Goal: Information Seeking & Learning: Understand process/instructions

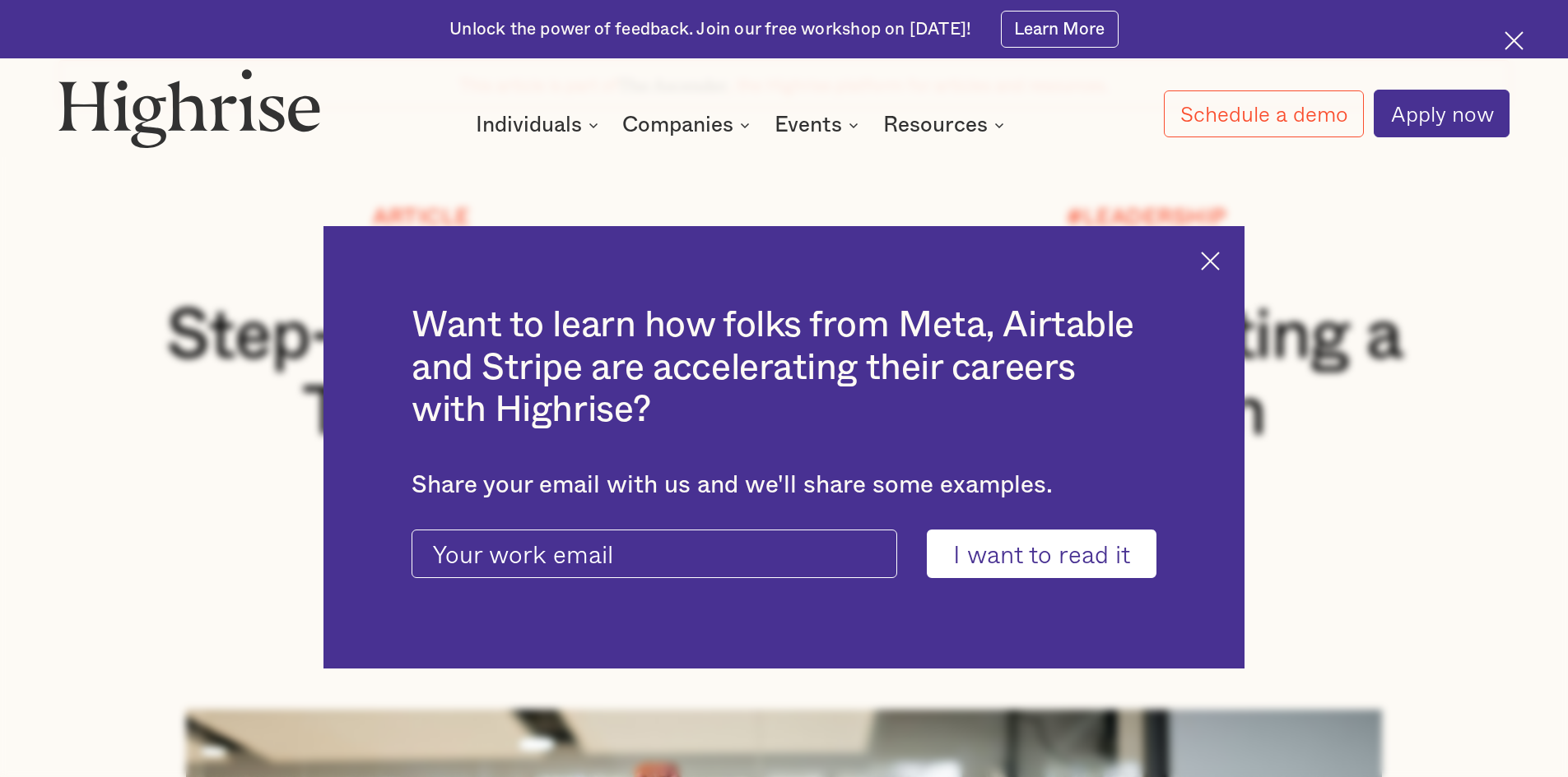
scroll to position [247, 0]
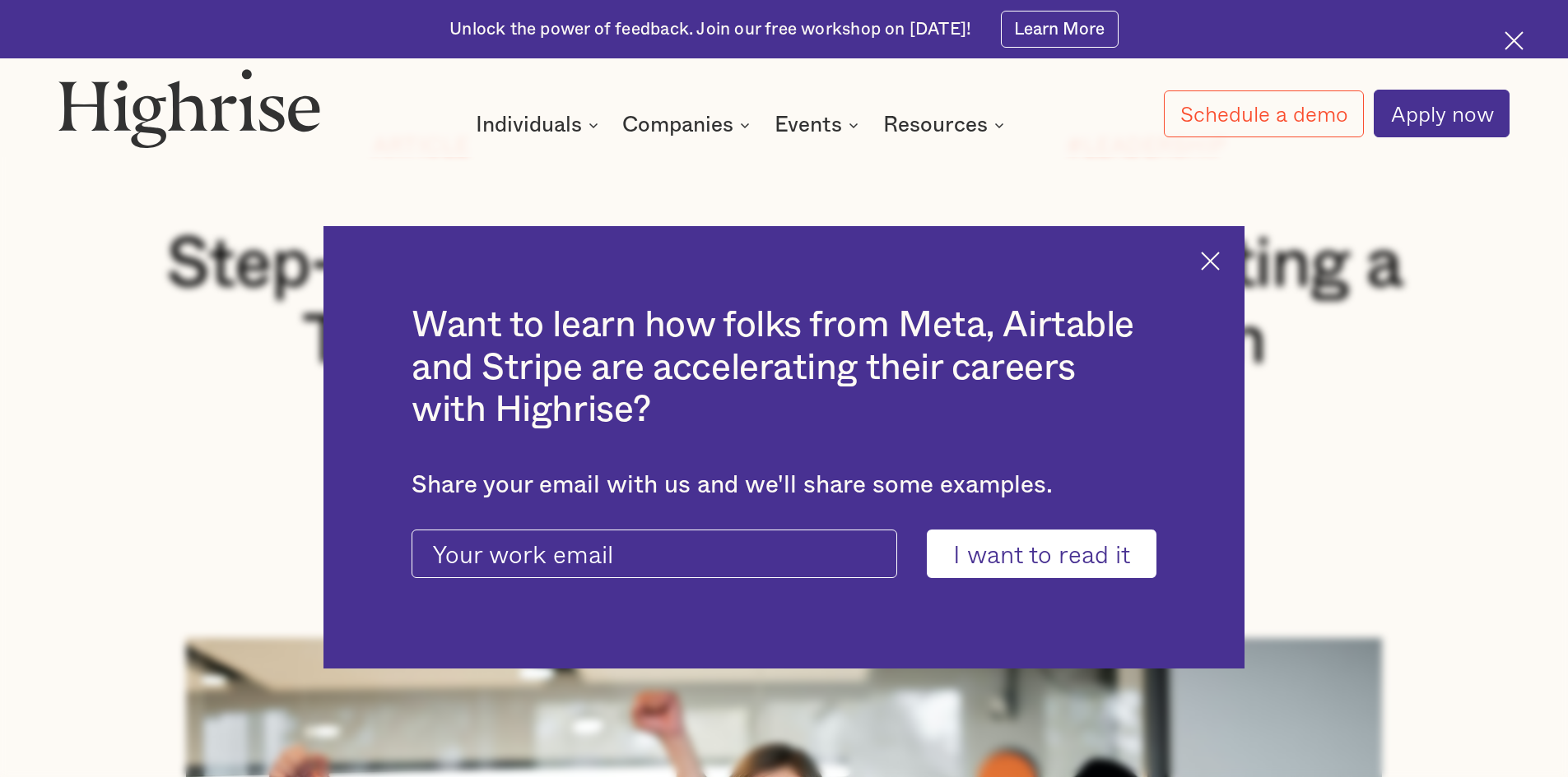
click at [1216, 265] on img at bounding box center [1211, 261] width 19 height 19
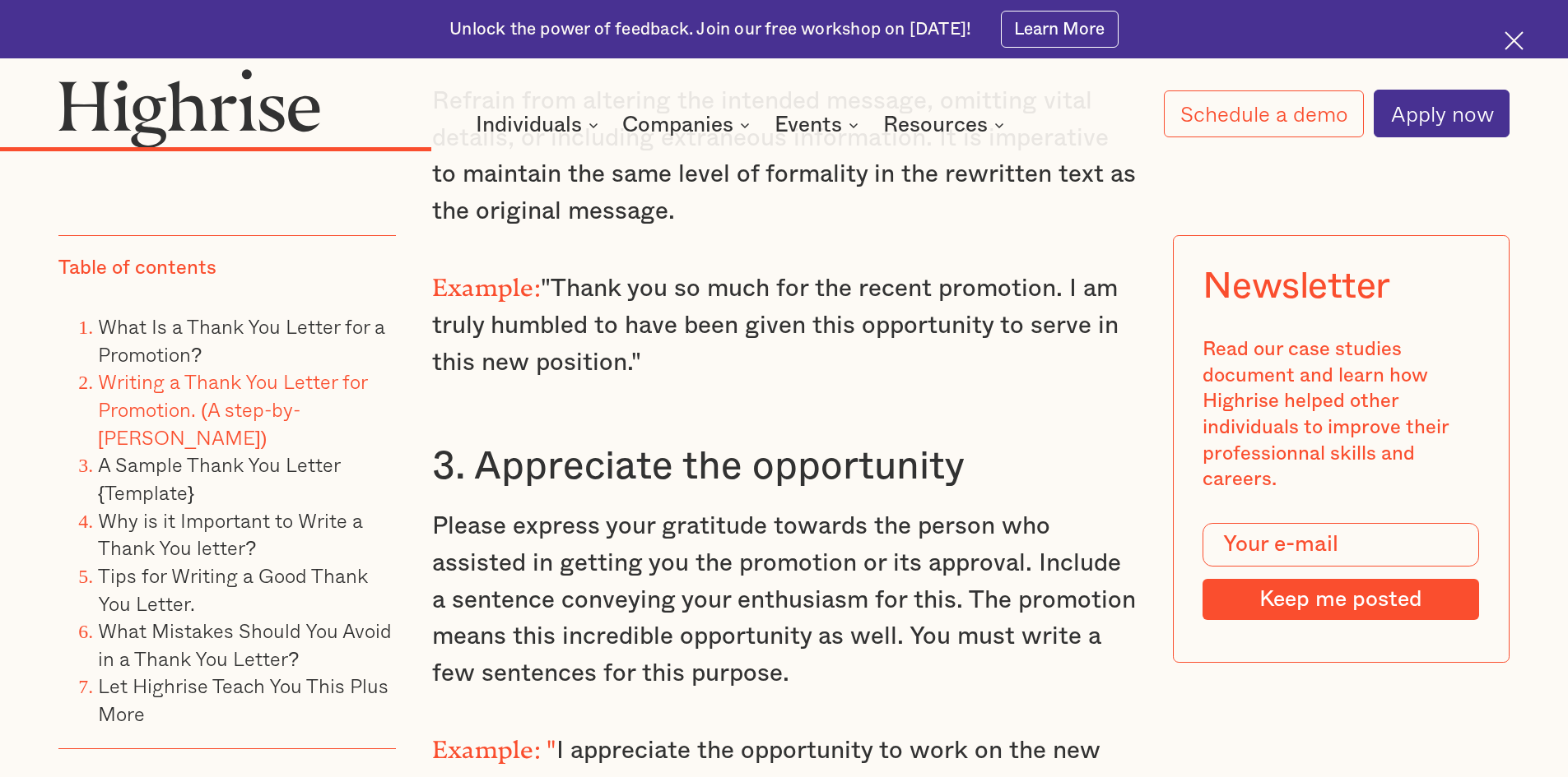
scroll to position [5100, 0]
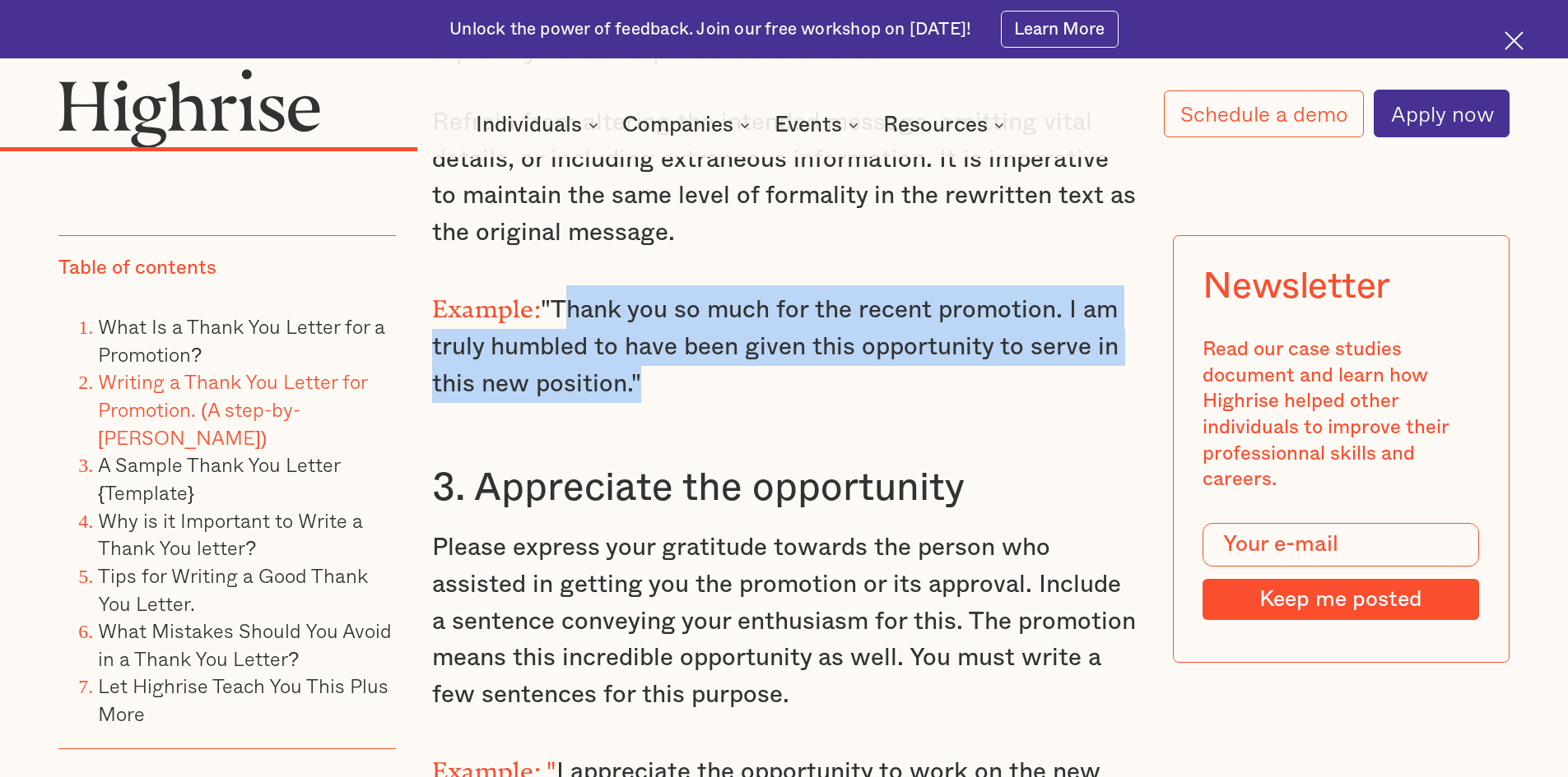
drag, startPoint x: 554, startPoint y: 297, endPoint x: 629, endPoint y: 382, distance: 113.4
click at [629, 382] on p "Example: "Thank you so much for the recent promotion. I am truly humbled to hav…" at bounding box center [784, 344] width 704 height 117
copy p "Thank you so much for the recent promotion. I am truly humbled to have been giv…"
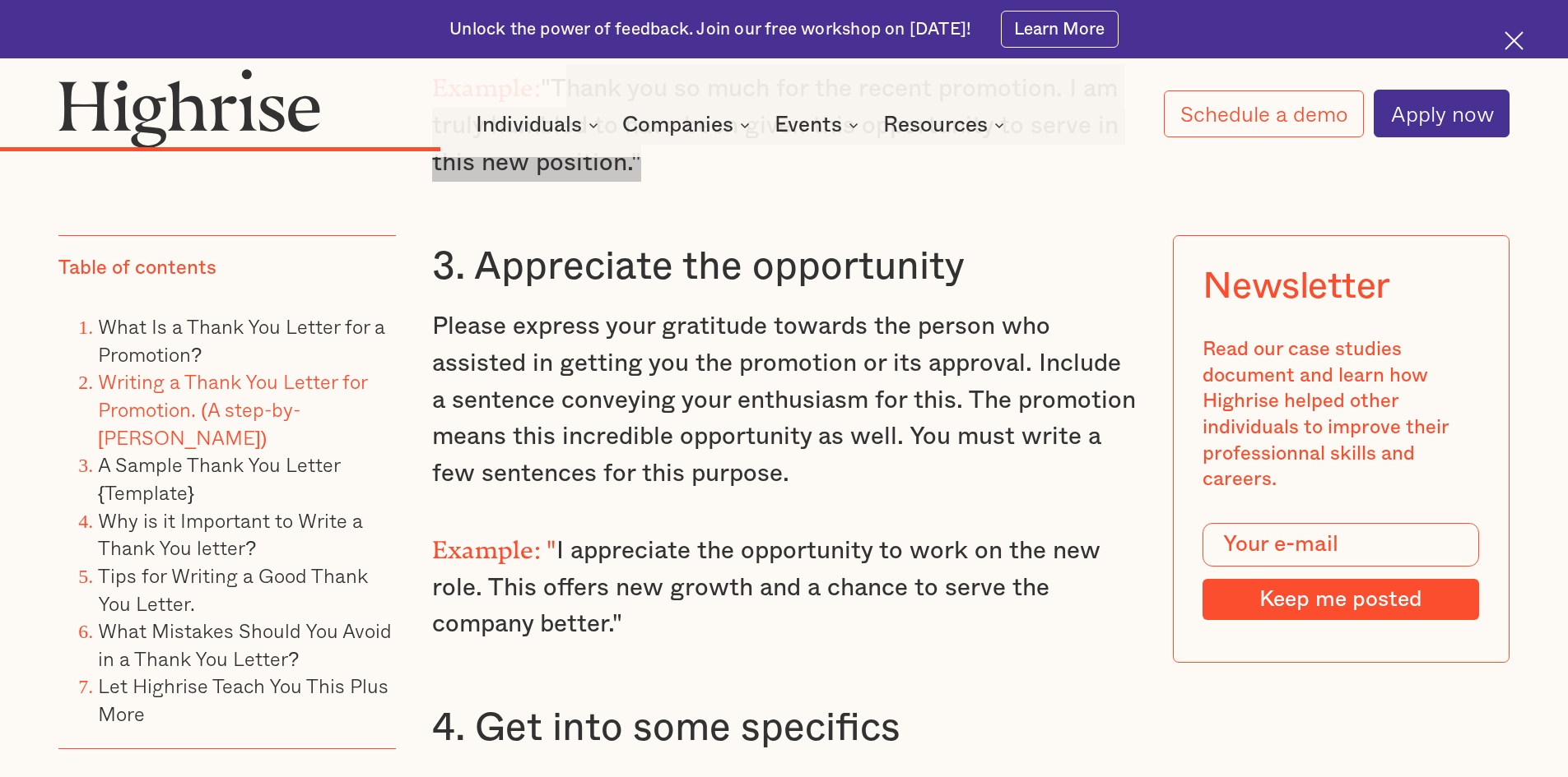
scroll to position [5347, 0]
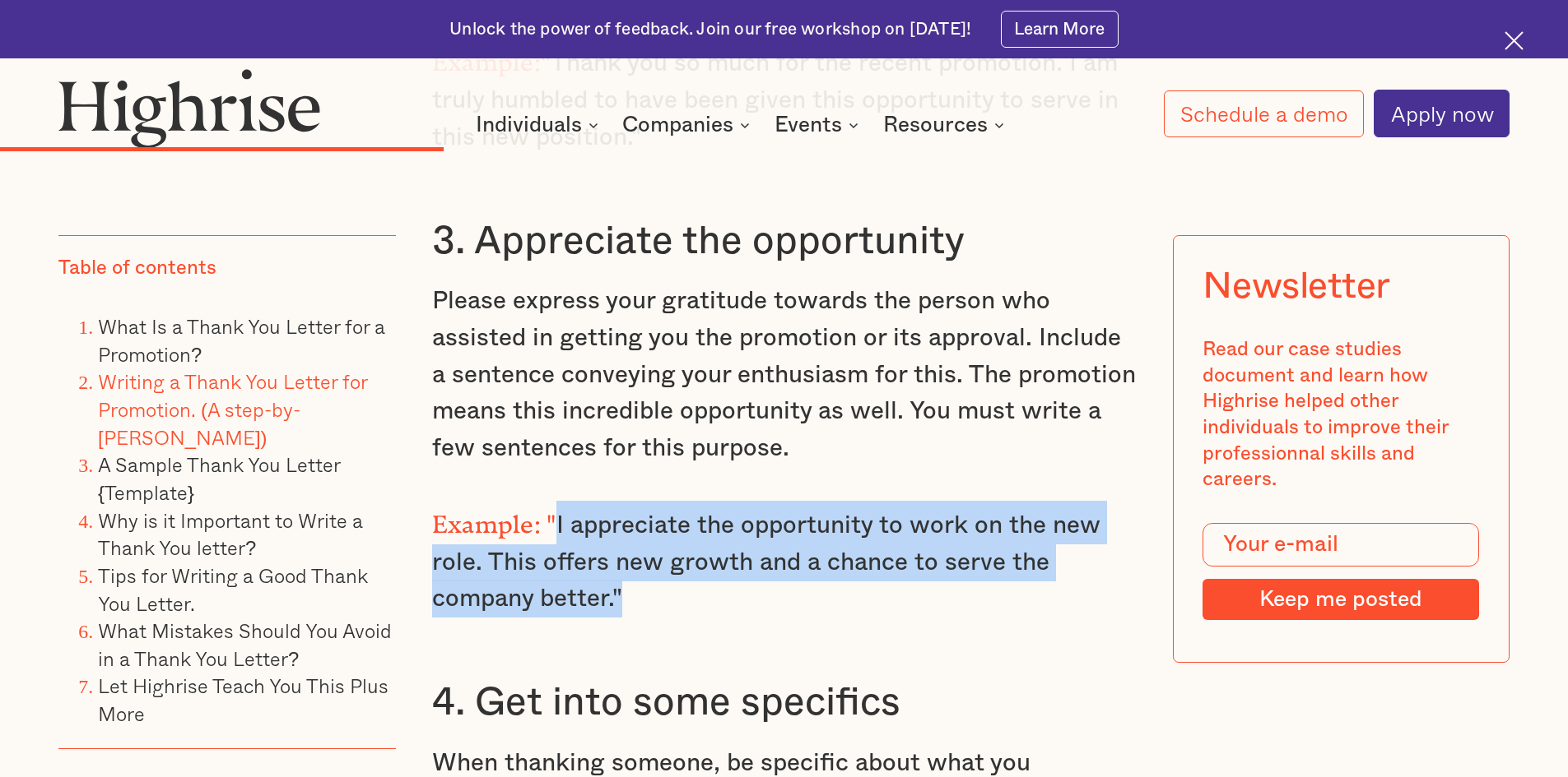
drag, startPoint x: 551, startPoint y: 516, endPoint x: 626, endPoint y: 605, distance: 116.4
click at [626, 605] on p "Example: " I appreciate the opportunity to work on the new role. This offers ne…" at bounding box center [784, 559] width 704 height 117
copy p "I appreciate the opportunity to work on the new role. This offers new growth an…"
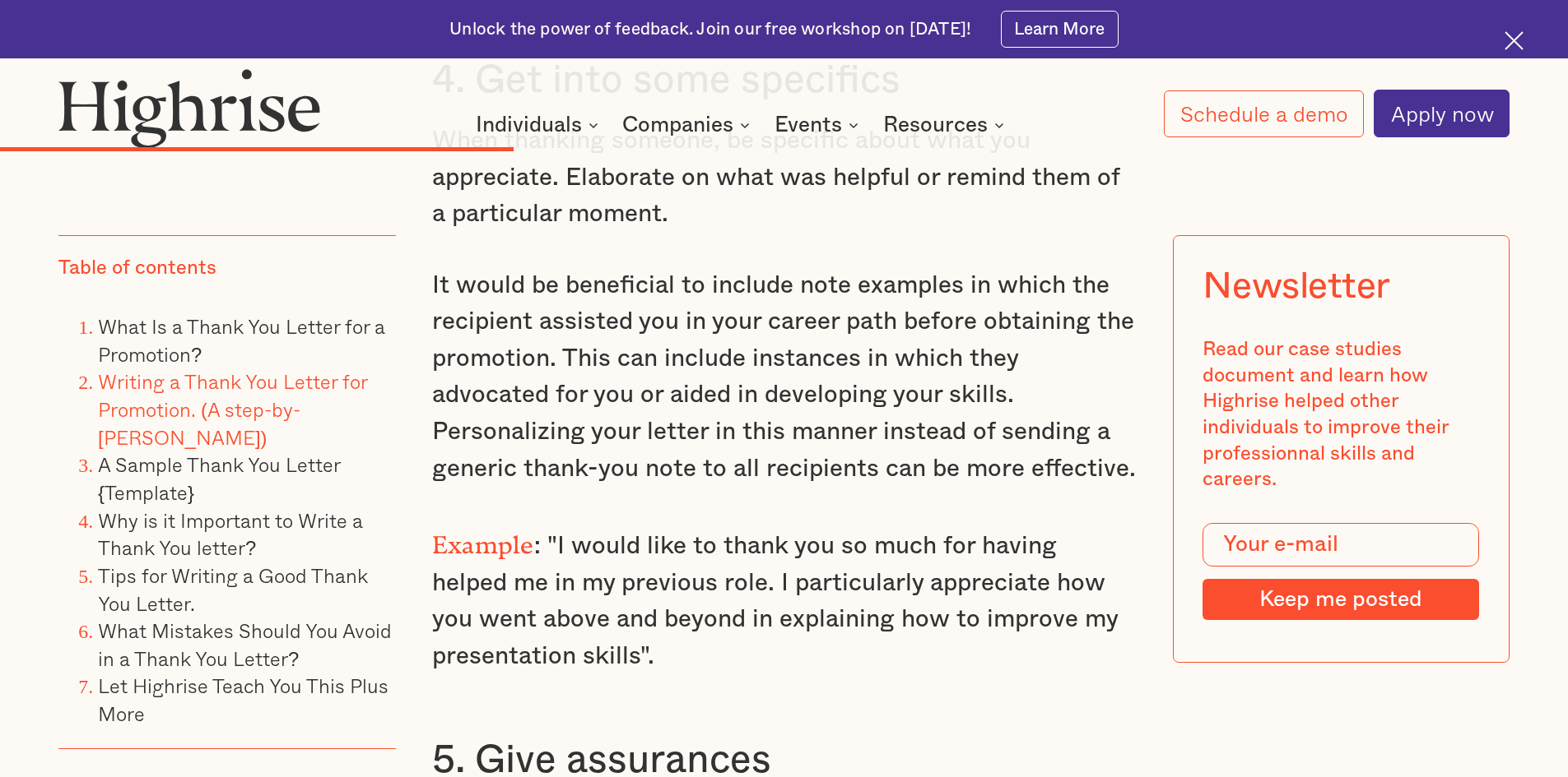
scroll to position [6004, 0]
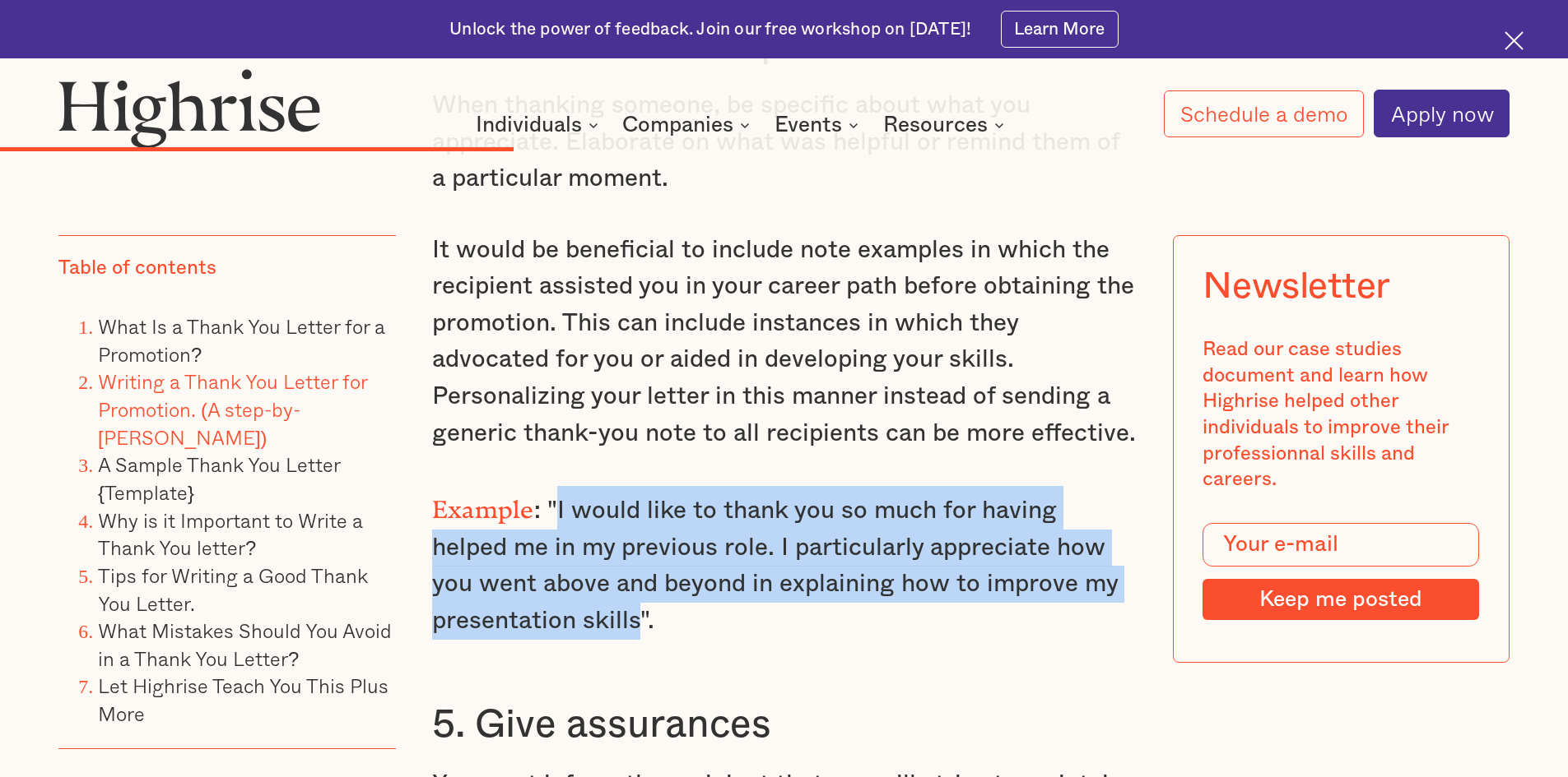
drag, startPoint x: 553, startPoint y: 501, endPoint x: 640, endPoint y: 604, distance: 134.8
click at [640, 604] on p "Example : "I would like to thank you so much for having helped me in my previou…" at bounding box center [784, 563] width 704 height 154
copy p "I would like to thank you so much for having helped me in my previous role. I p…"
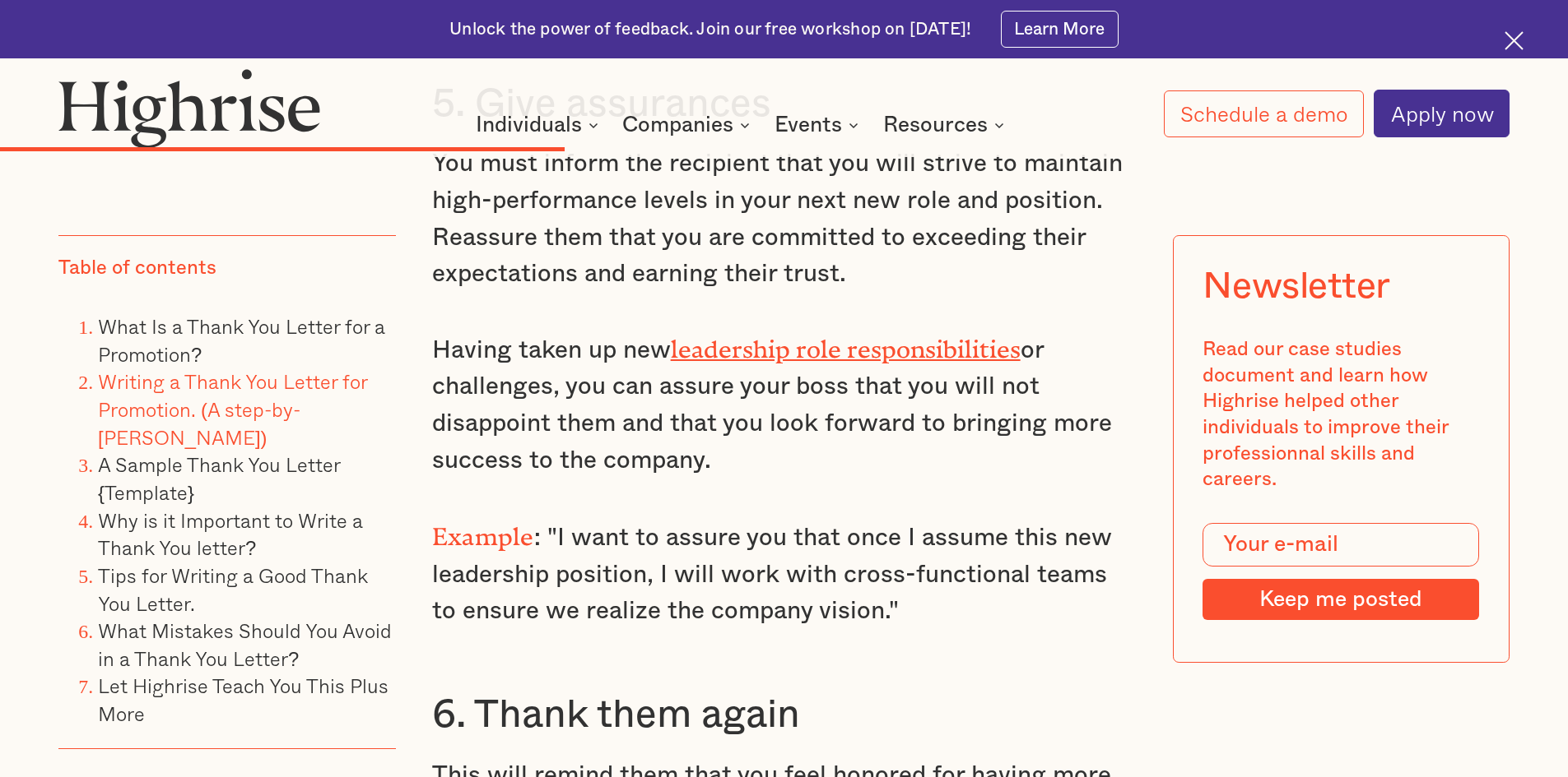
scroll to position [6663, 0]
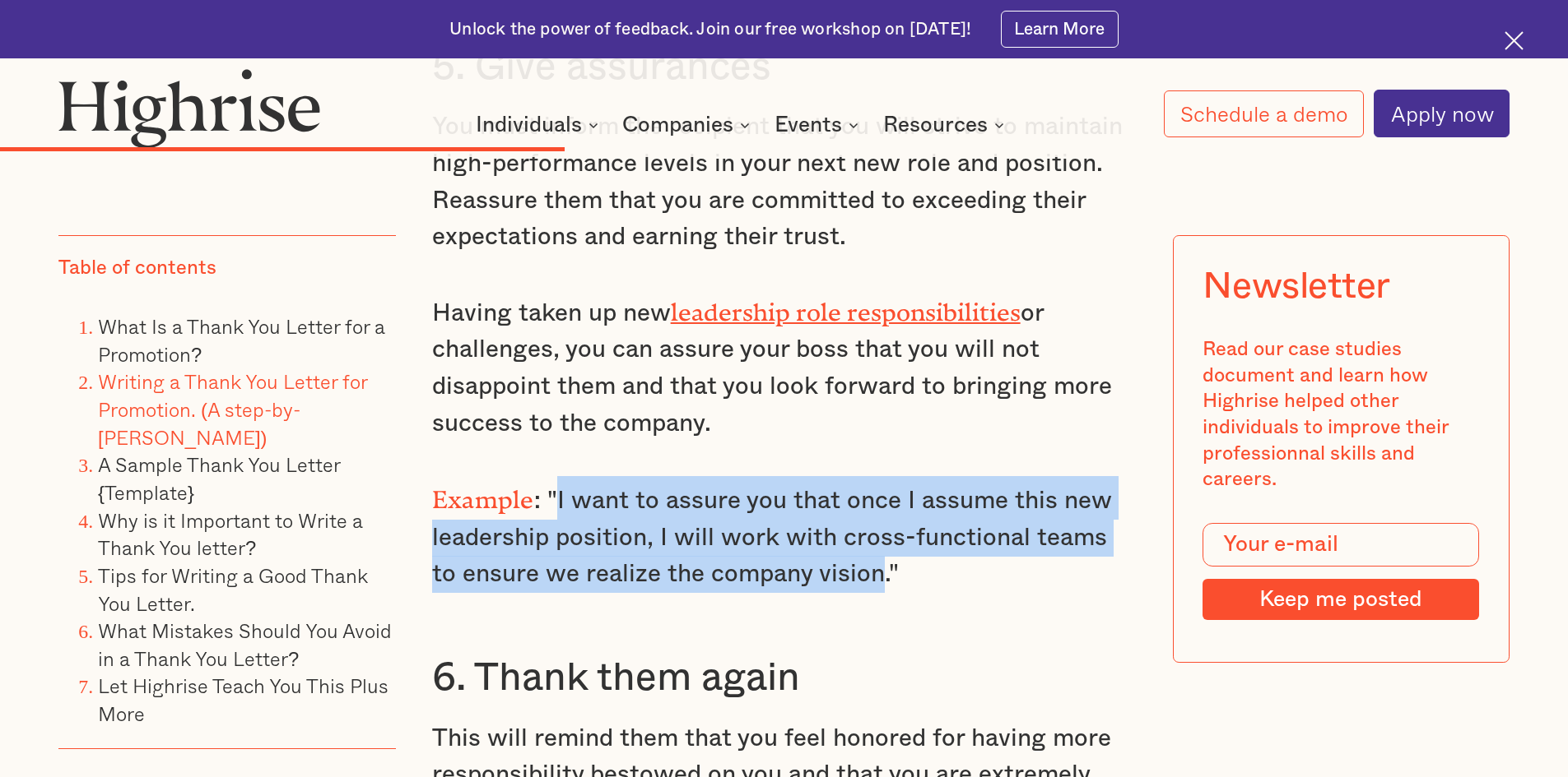
drag, startPoint x: 553, startPoint y: 488, endPoint x: 852, endPoint y: 568, distance: 309.5
click at [852, 568] on p "Example : "I want to assure you that once I assume this new leadership position…" at bounding box center [784, 535] width 704 height 117
copy p "I want to assure you that once I assume this new leadership position, I will wo…"
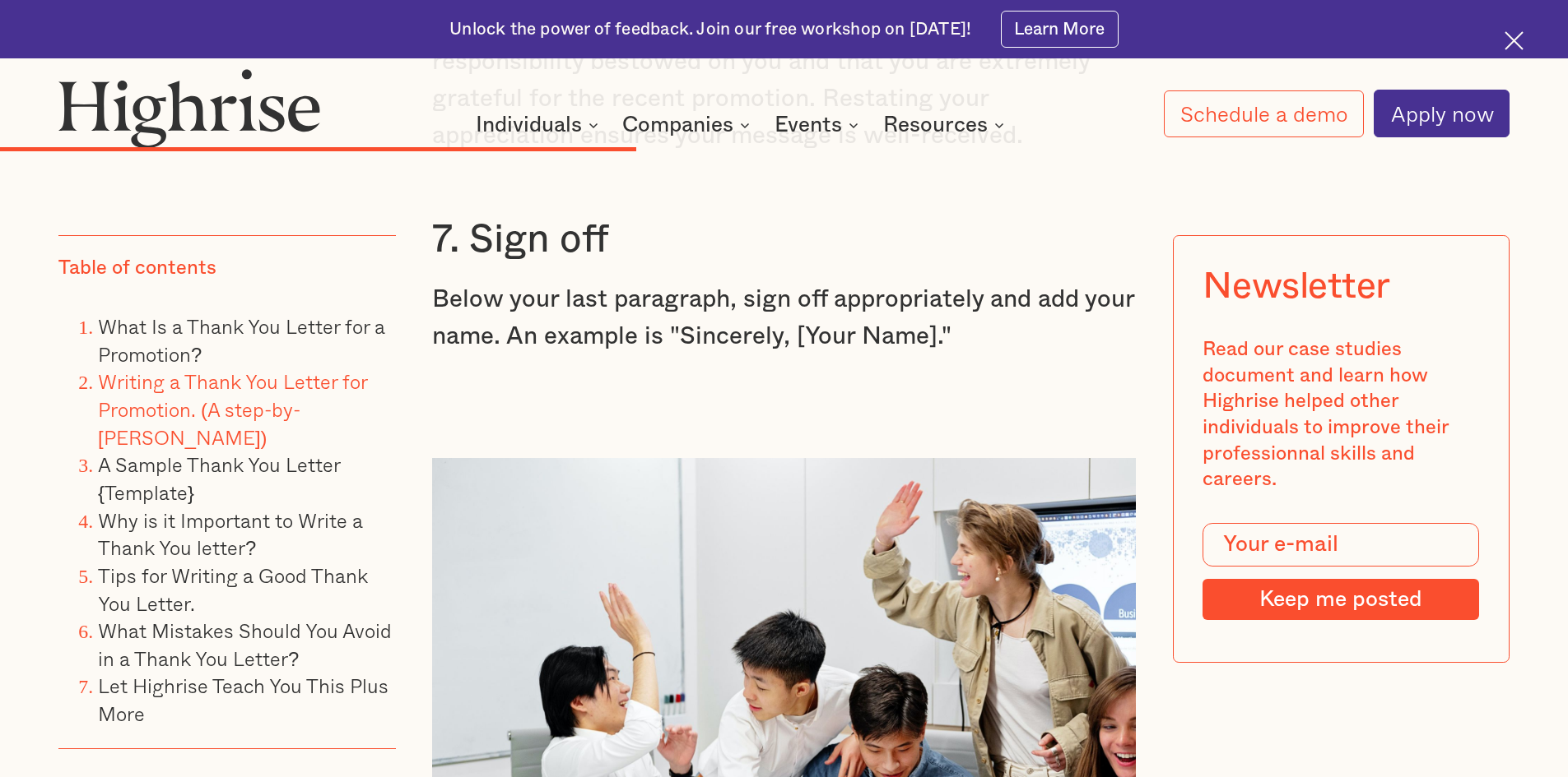
scroll to position [7321, 0]
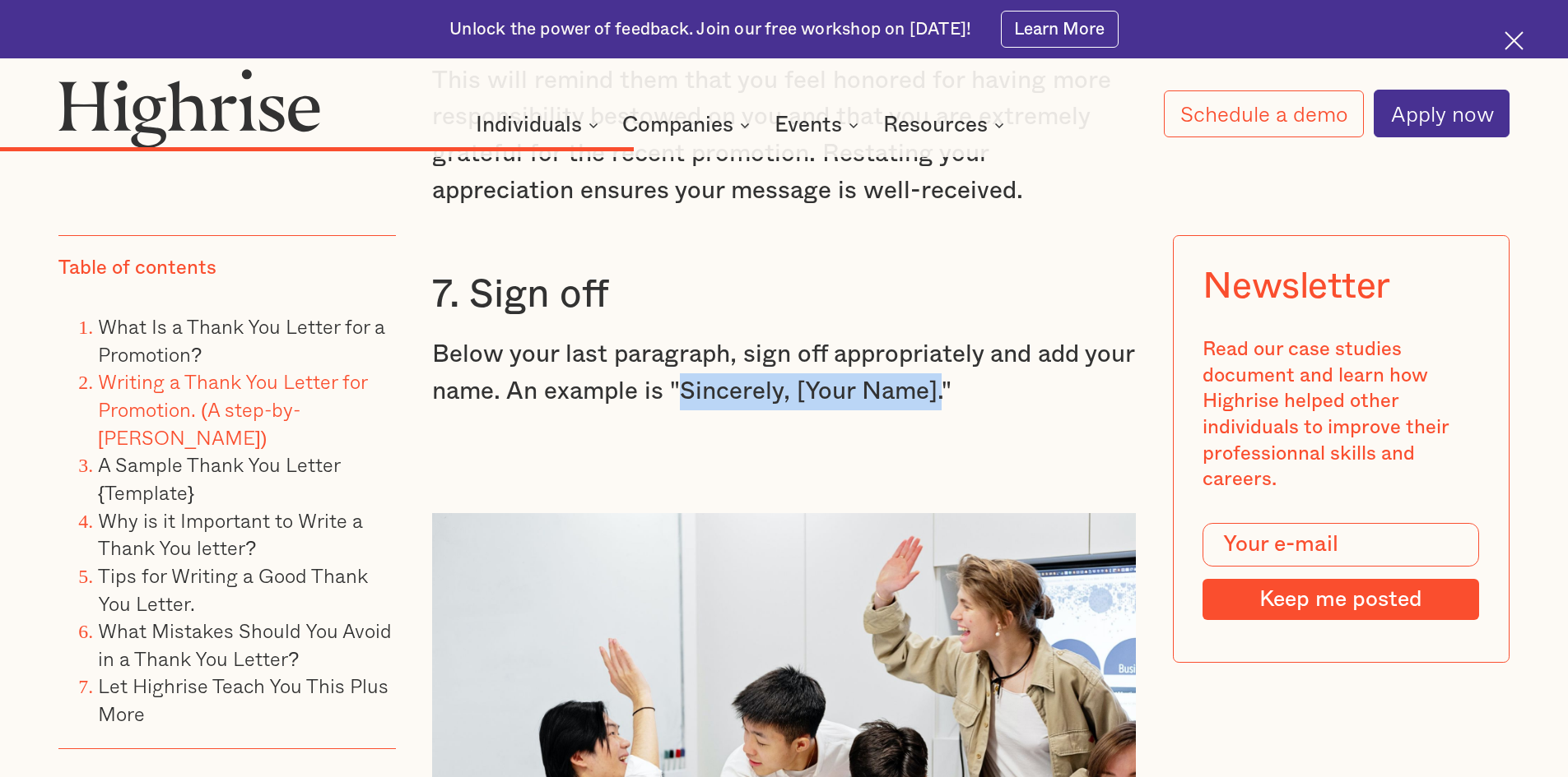
drag, startPoint x: 680, startPoint y: 389, endPoint x: 943, endPoint y: 410, distance: 263.8
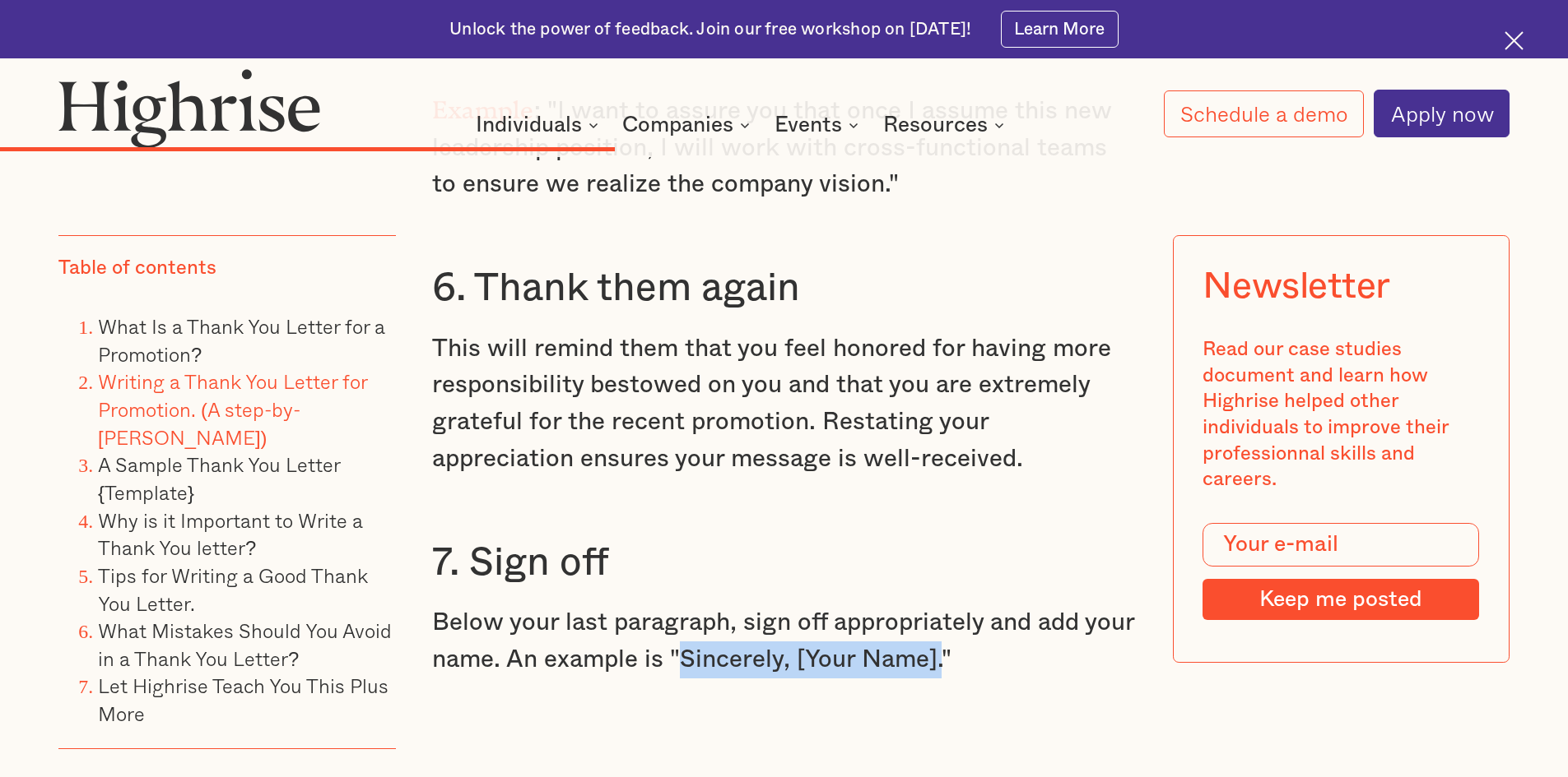
scroll to position [7156, 0]
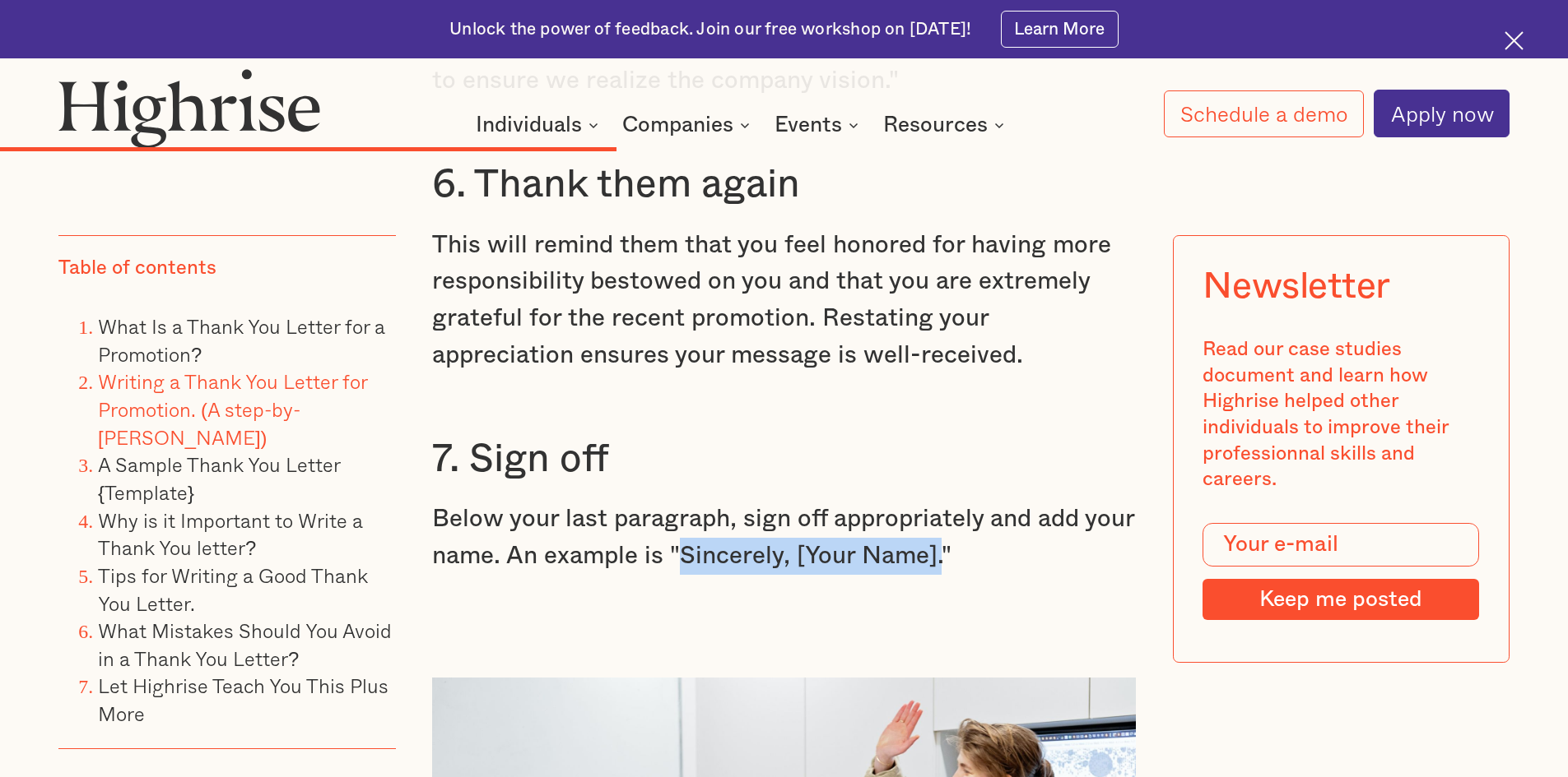
copy p "Sincerely, [Your Name]."
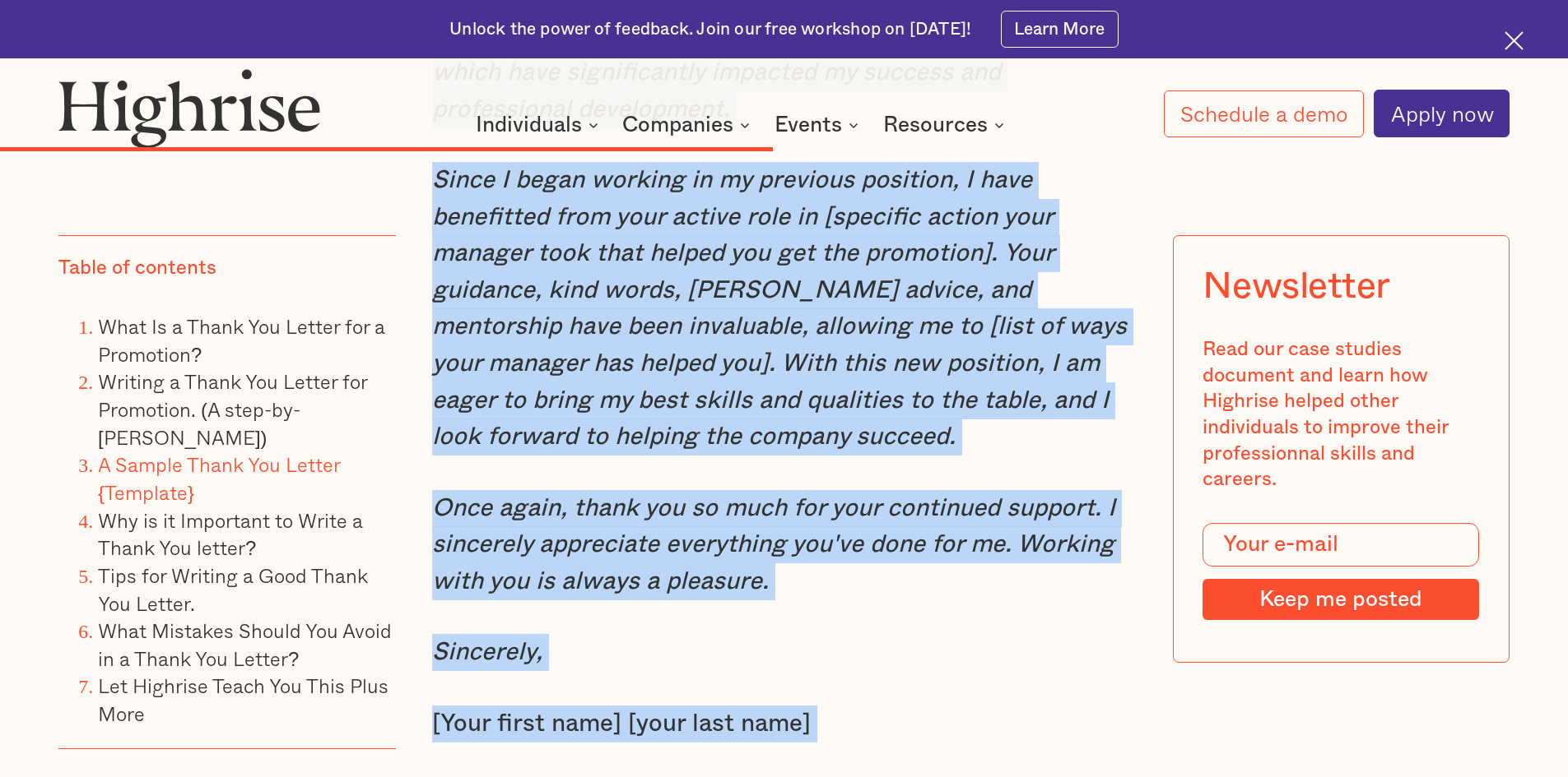
scroll to position [8915, 0]
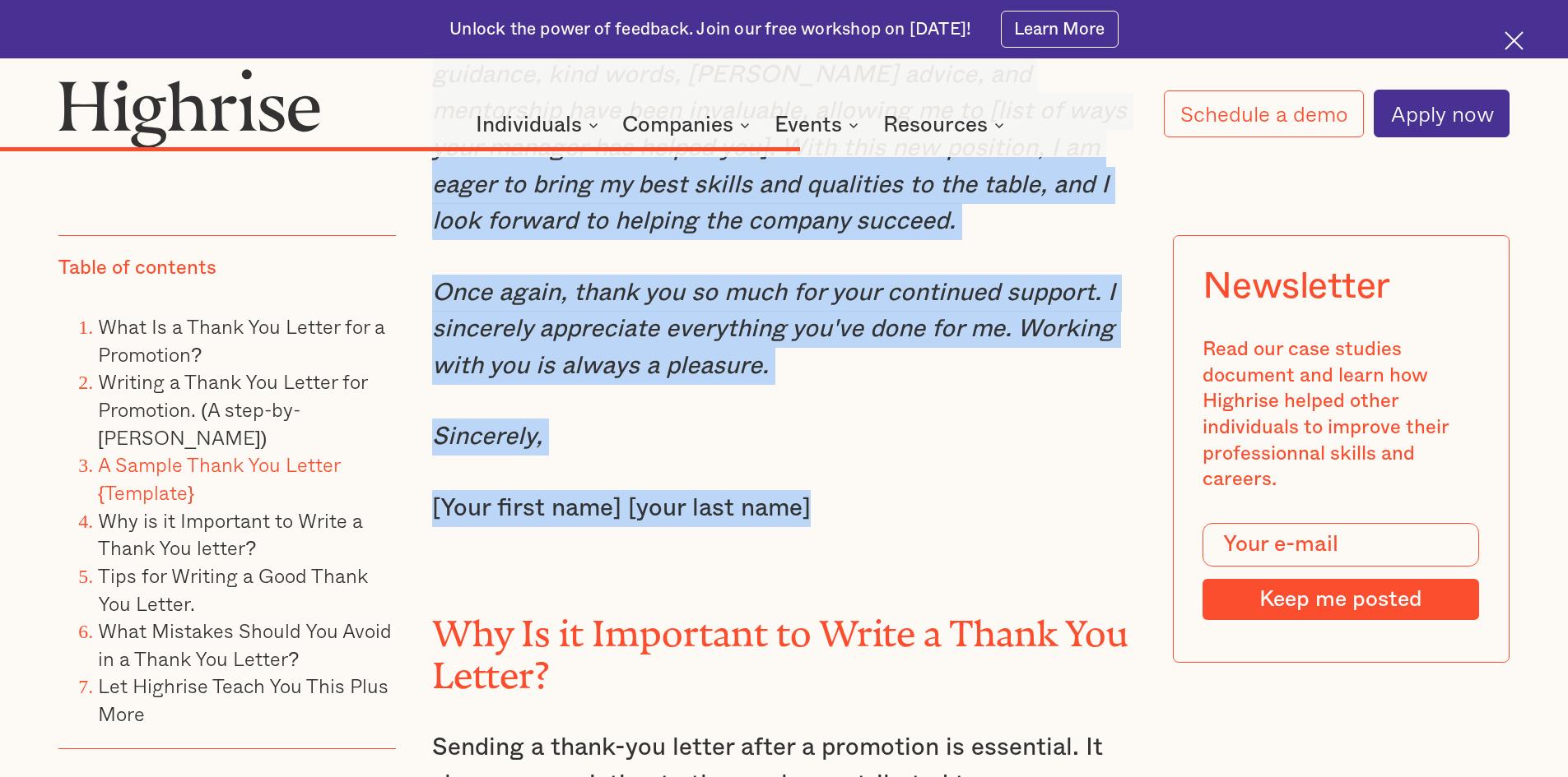
drag, startPoint x: 430, startPoint y: 281, endPoint x: 814, endPoint y: 514, distance: 449.2
click at [814, 514] on div "A Sample Thank You Letter {Template} Dear [Mr./Mrs./Ms./Miss] [last name], I am…" at bounding box center [784, 348] width 704 height 1706
copy div "Dear [Mr./Mrs./Ms./Miss] [last name], I am grateful for the recent promotion to…"
